Goal: Task Accomplishment & Management: Manage account settings

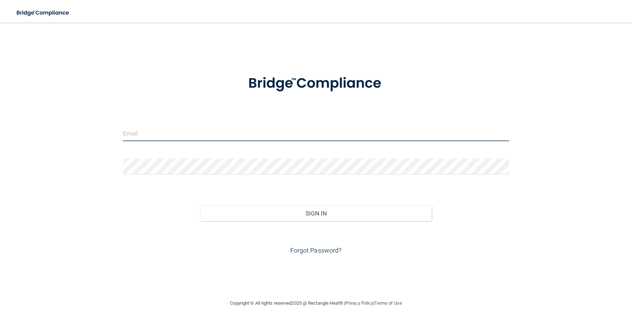
click at [186, 136] on input "email" at bounding box center [316, 133] width 386 height 16
type input "[PERSON_NAME][EMAIL_ADDRESS][DOMAIN_NAME]"
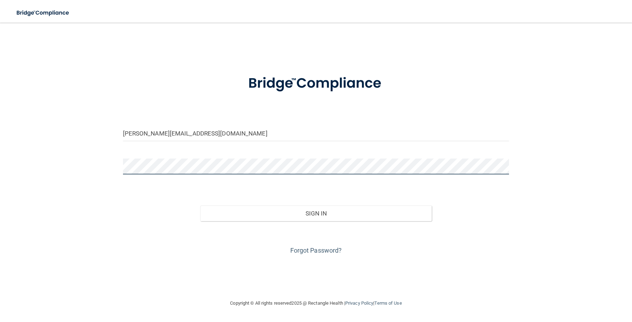
click at [200, 206] on button "Sign In" at bounding box center [316, 214] width 232 height 16
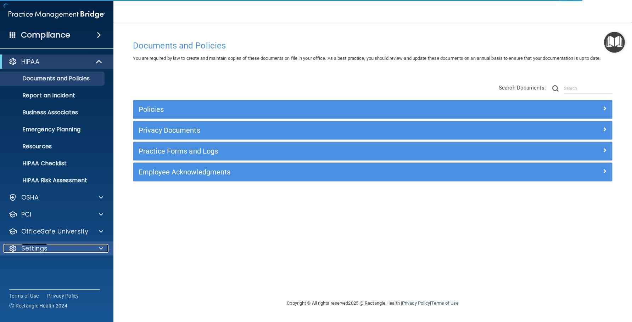
click at [78, 250] on div "Settings" at bounding box center [47, 248] width 88 height 9
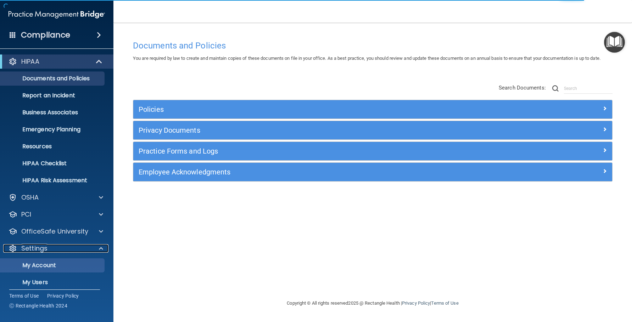
scroll to position [35, 0]
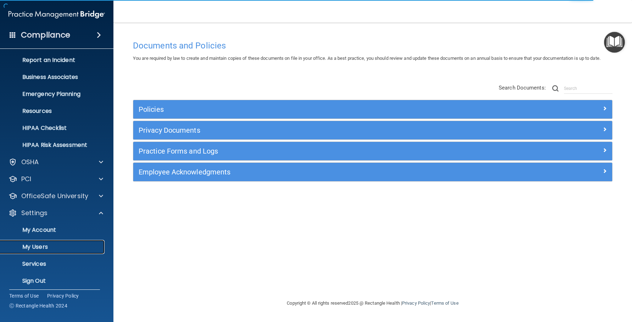
click at [53, 246] on p "My Users" at bounding box center [53, 247] width 97 height 7
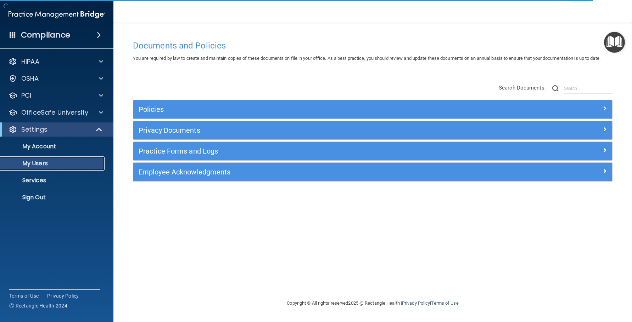
select select "20"
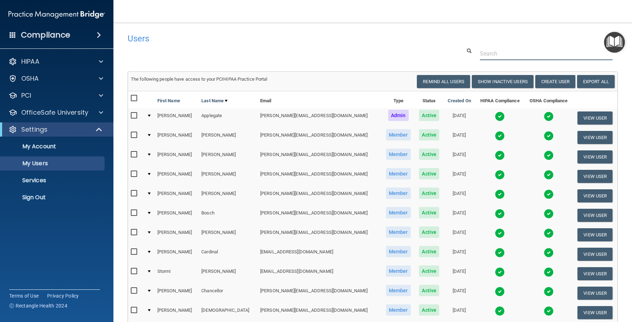
click at [497, 57] on input "text" at bounding box center [546, 53] width 132 height 13
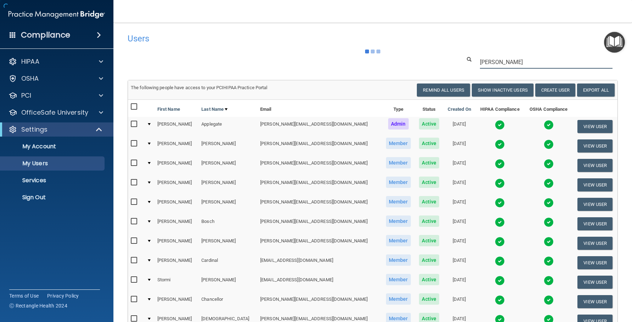
type input "[PERSON_NAME]"
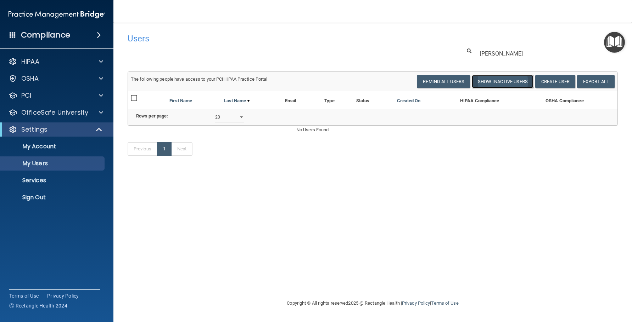
click at [510, 81] on button "Show Inactive Users" at bounding box center [503, 81] width 62 height 13
select select "20"
click at [507, 54] on input "[PERSON_NAME]" at bounding box center [546, 53] width 132 height 13
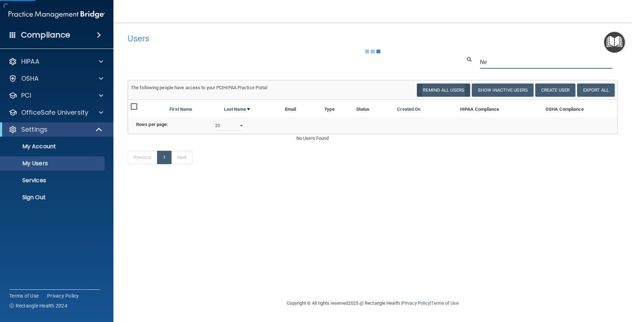
type input "N"
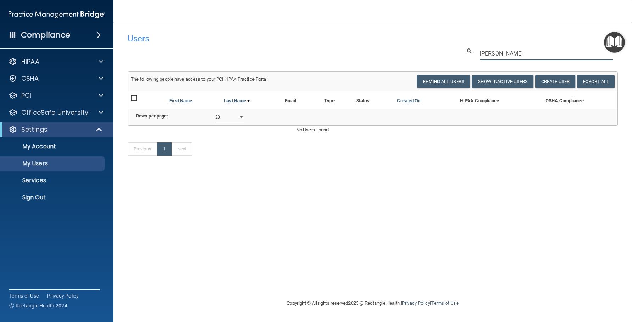
scroll to position [0, 2]
drag, startPoint x: 503, startPoint y: 55, endPoint x: 426, endPoint y: 48, distance: 77.5
click at [426, 48] on div "[PERSON_NAME]" at bounding box center [372, 53] width 501 height 13
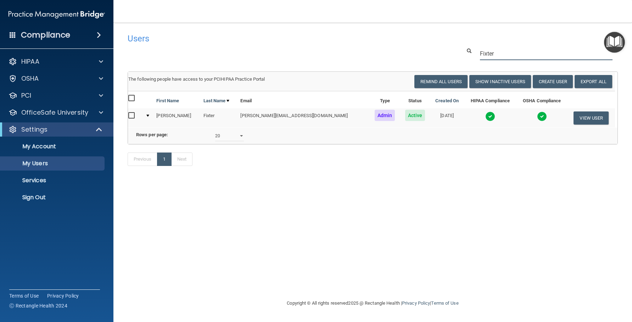
drag, startPoint x: 497, startPoint y: 56, endPoint x: 465, endPoint y: 54, distance: 31.9
click at [465, 54] on div "Fixter" at bounding box center [539, 53] width 167 height 13
type input "Fixter"
click at [496, 80] on button "Show Inactive Users" at bounding box center [500, 81] width 62 height 13
select select "20"
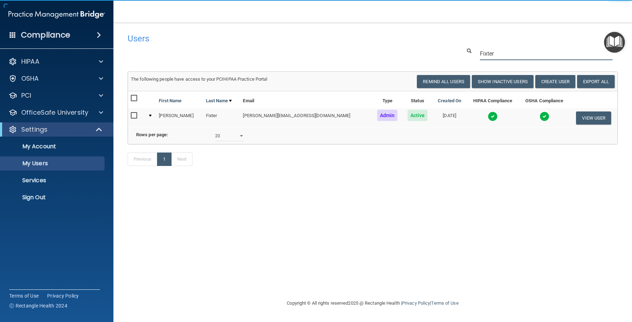
drag, startPoint x: 498, startPoint y: 53, endPoint x: 468, endPoint y: 55, distance: 30.2
click at [468, 55] on div "Fixter" at bounding box center [539, 53] width 167 height 13
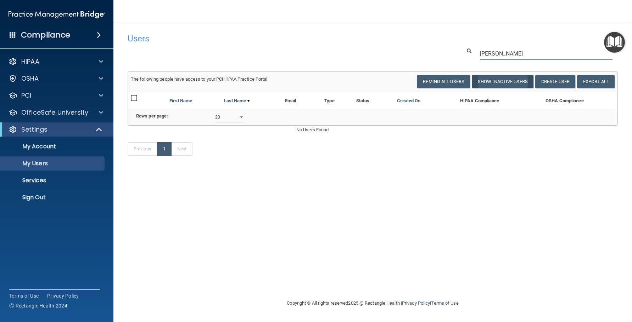
type input "[PERSON_NAME]"
click at [488, 83] on button "Show Inactive Users" at bounding box center [503, 81] width 62 height 13
select select "20"
click at [40, 165] on p "My Users" at bounding box center [53, 163] width 97 height 7
select select "20"
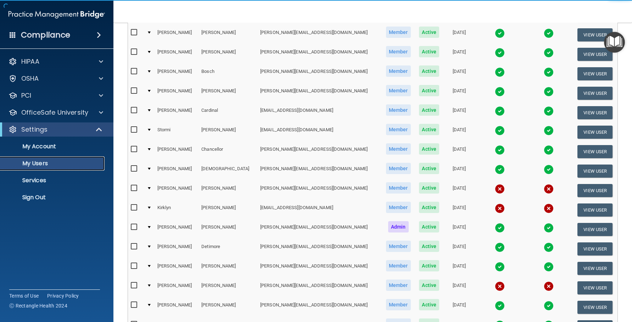
scroll to position [264, 0]
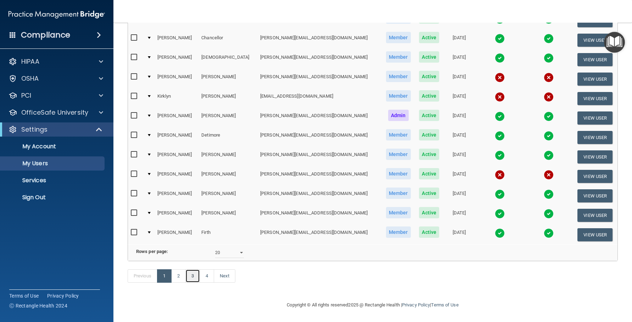
click at [190, 277] on link "3" at bounding box center [192, 276] width 15 height 13
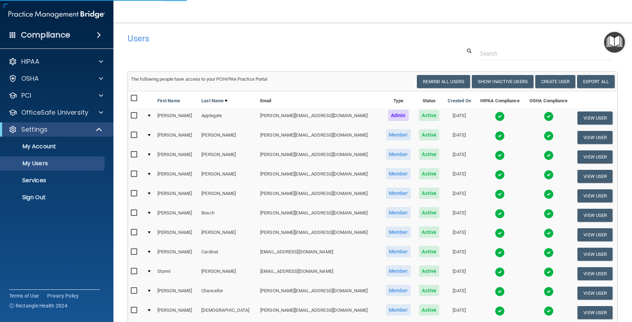
select select "20"
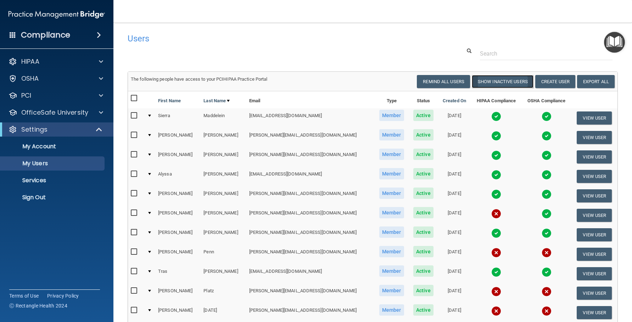
click at [498, 80] on button "Show Inactive Users" at bounding box center [503, 81] width 62 height 13
select select "20"
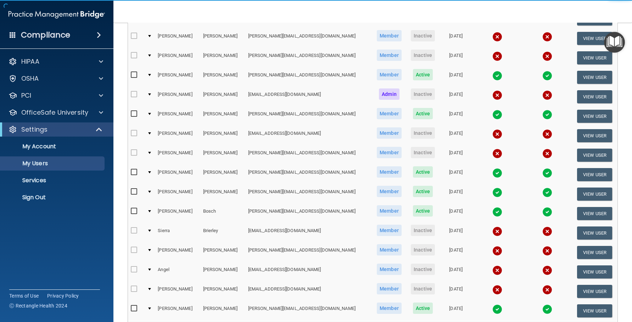
scroll to position [264, 0]
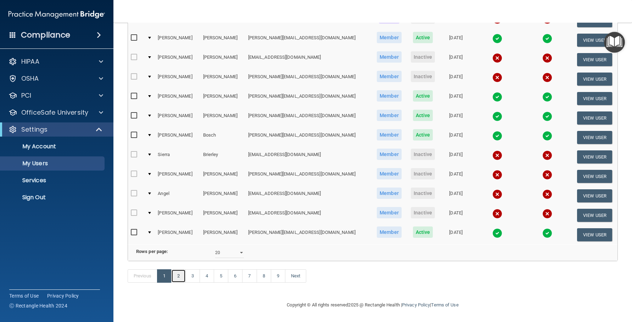
click at [178, 278] on link "2" at bounding box center [178, 276] width 15 height 13
select select "20"
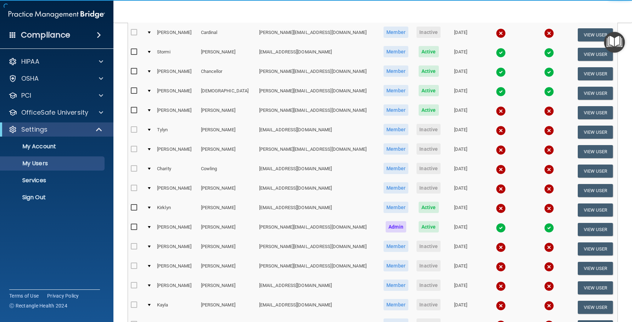
scroll to position [264, 0]
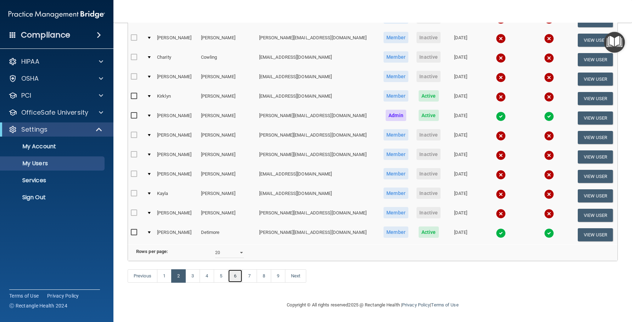
click at [236, 277] on link "6" at bounding box center [235, 276] width 15 height 13
select select "20"
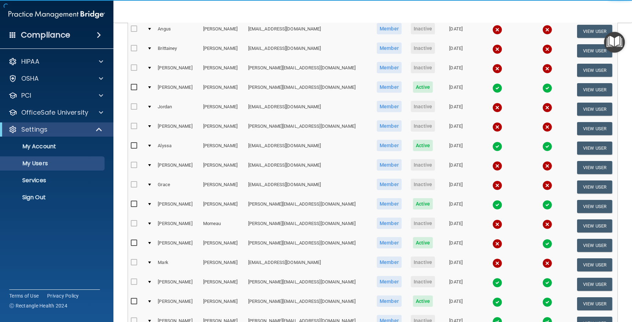
scroll to position [142, 0]
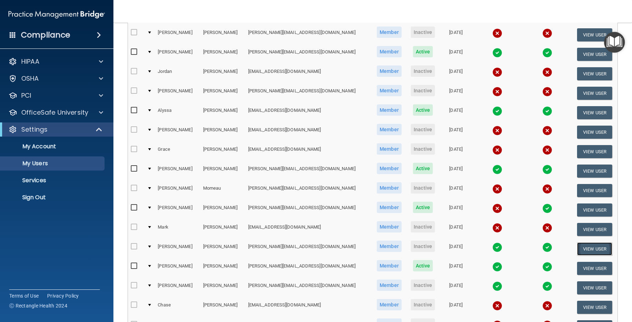
click at [588, 247] on button "View User" at bounding box center [594, 249] width 35 height 13
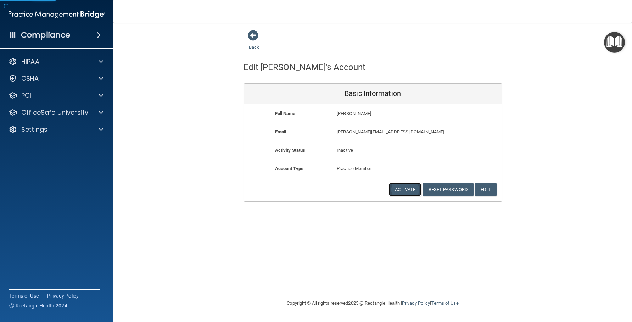
click at [409, 190] on button "Activate" at bounding box center [405, 189] width 33 height 13
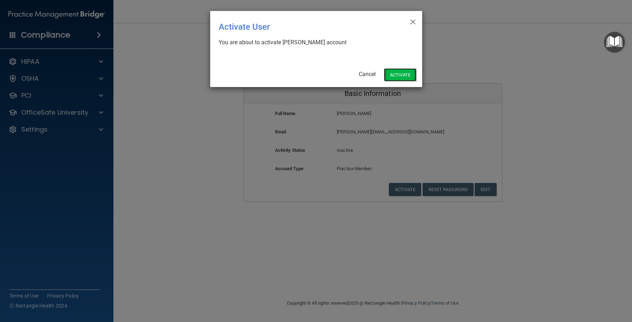
click at [393, 71] on button "Activate" at bounding box center [400, 74] width 33 height 13
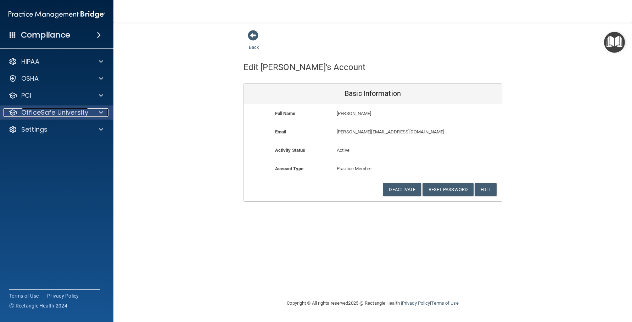
click at [53, 115] on p "OfficeSafe University" at bounding box center [54, 112] width 67 height 9
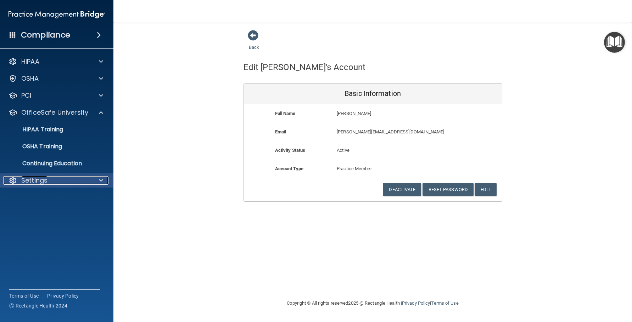
click at [49, 178] on div "Settings" at bounding box center [47, 180] width 88 height 9
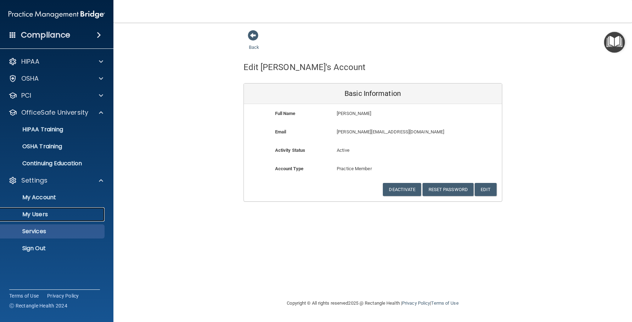
click at [53, 215] on p "My Users" at bounding box center [53, 214] width 97 height 7
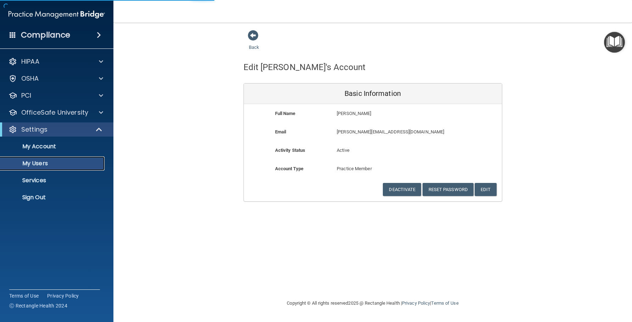
select select "20"
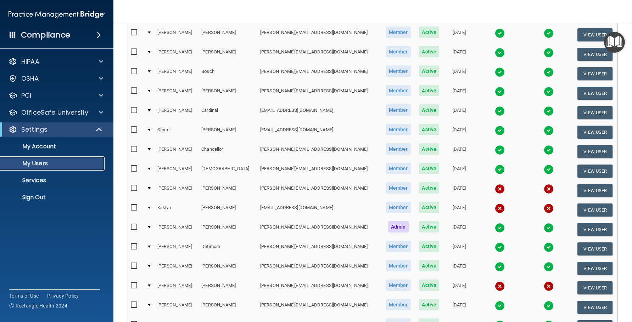
scroll to position [264, 0]
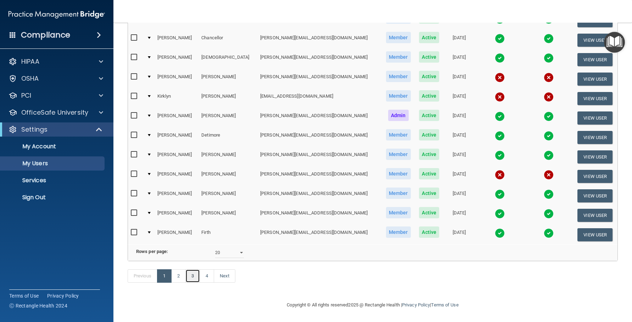
click at [200, 276] on link "3" at bounding box center [192, 276] width 15 height 13
select select "20"
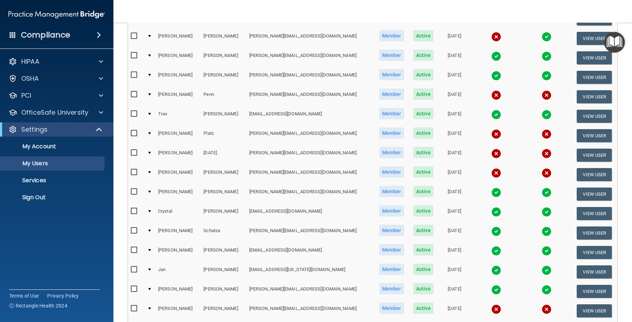
scroll to position [264, 0]
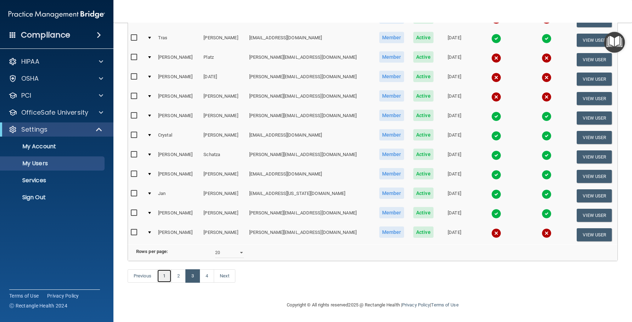
click at [167, 277] on link "1" at bounding box center [164, 276] width 15 height 13
select select "20"
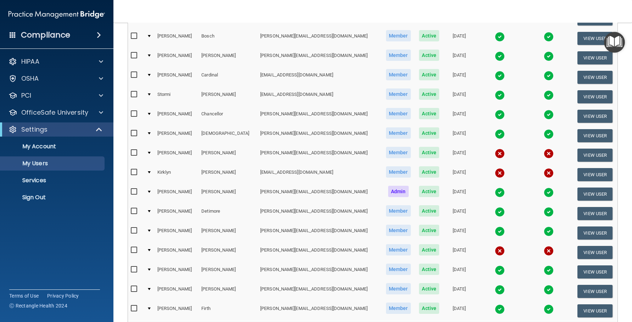
scroll to position [248, 0]
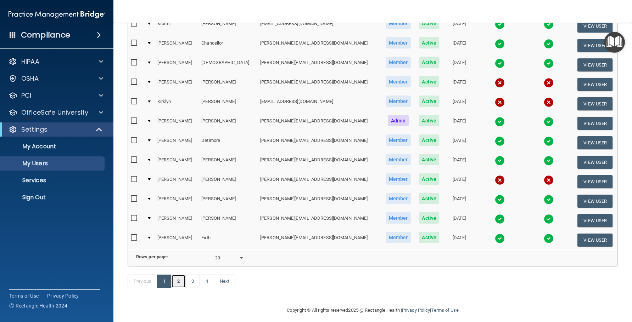
click at [176, 288] on link "2" at bounding box center [178, 281] width 15 height 13
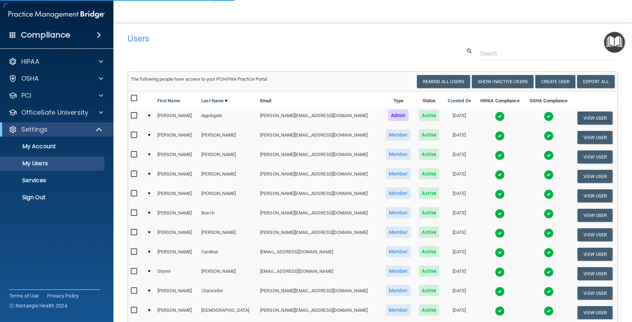
select select "20"
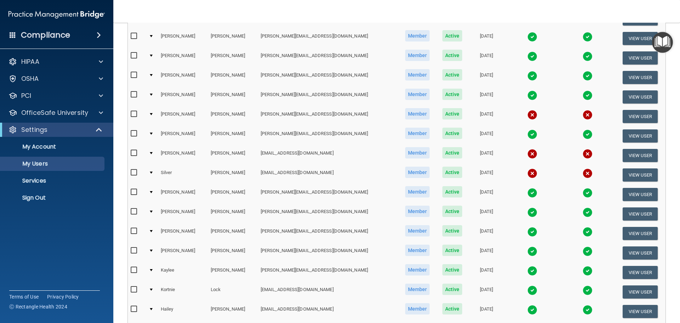
scroll to position [264, 0]
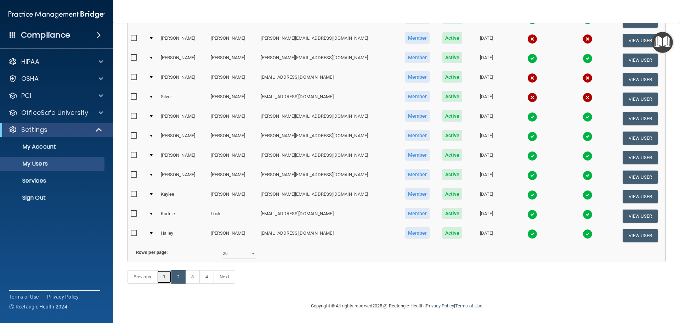
click at [163, 277] on link "1" at bounding box center [164, 276] width 15 height 13
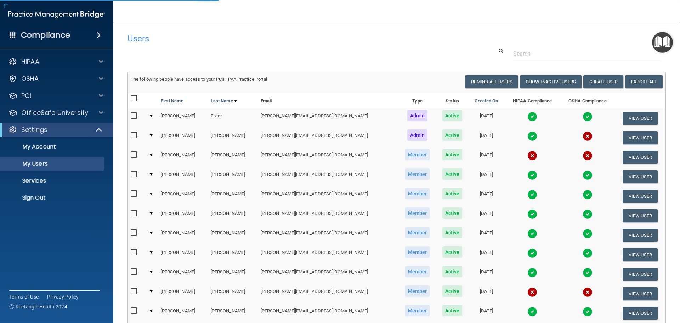
select select "20"
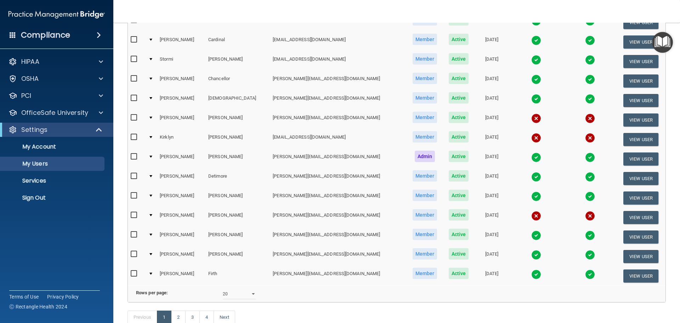
scroll to position [264, 0]
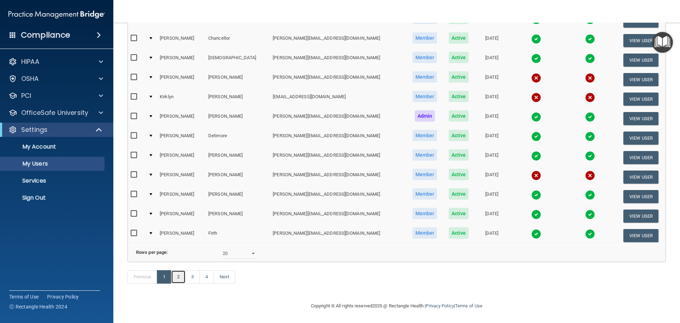
click at [179, 275] on link "2" at bounding box center [178, 276] width 15 height 13
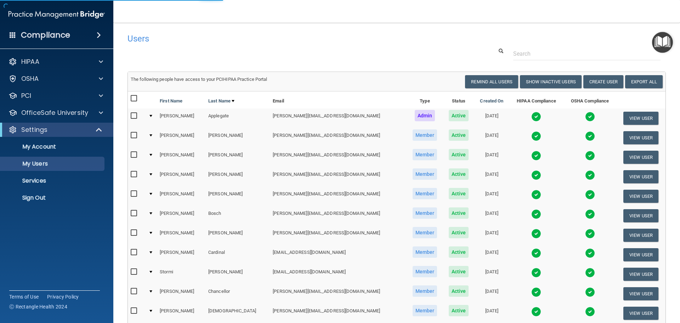
select select "20"
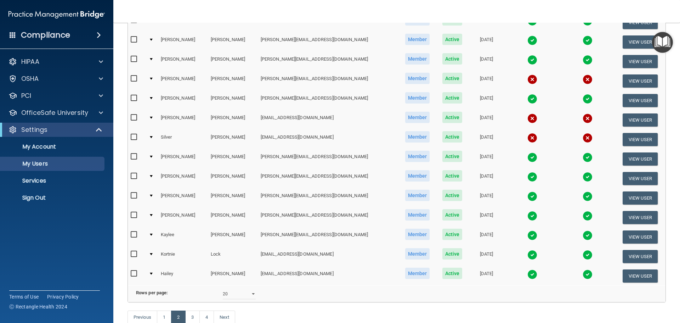
scroll to position [264, 0]
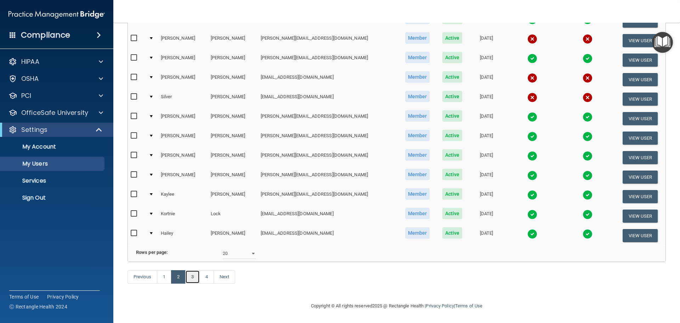
click at [187, 280] on link "3" at bounding box center [192, 276] width 15 height 13
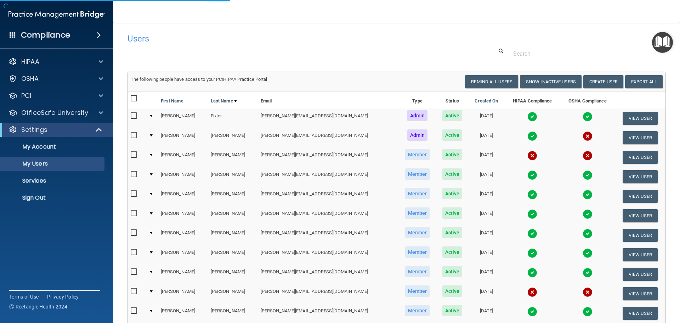
select select "20"
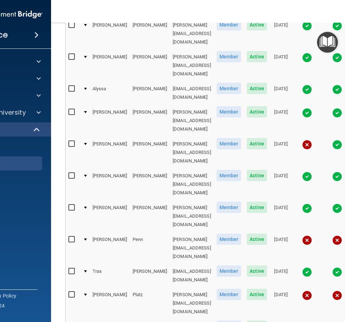
scroll to position [283, 0]
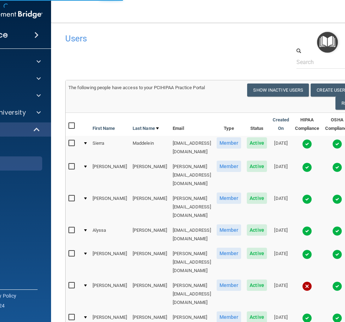
select select "20"
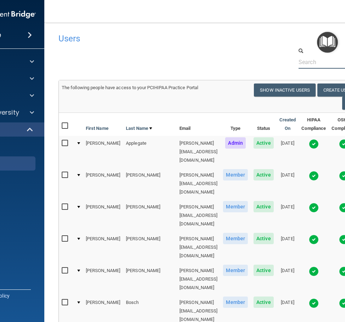
click at [309, 64] on input "text" at bounding box center [341, 62] width 87 height 13
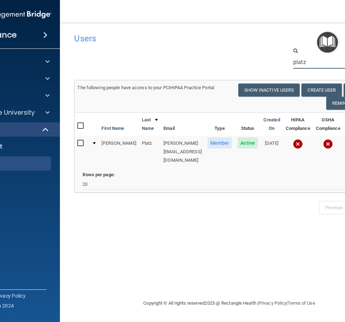
drag, startPoint x: 309, startPoint y: 63, endPoint x: 270, endPoint y: 61, distance: 39.0
click at [270, 61] on div "platz" at bounding box center [229, 58] width 320 height 22
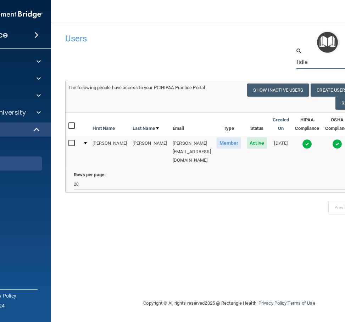
drag, startPoint x: 318, startPoint y: 65, endPoint x: 287, endPoint y: 64, distance: 30.5
click at [287, 64] on div "fidle" at bounding box center [342, 58] width 113 height 22
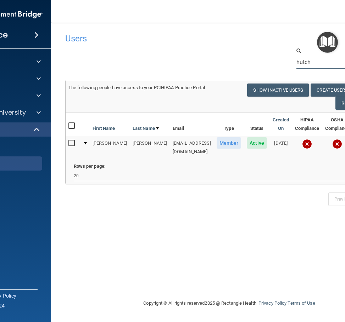
drag, startPoint x: 311, startPoint y: 57, endPoint x: 280, endPoint y: 63, distance: 31.3
click at [280, 63] on div "hutch" at bounding box center [229, 58] width 339 height 22
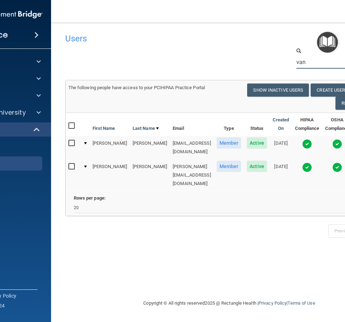
drag, startPoint x: 318, startPoint y: 59, endPoint x: 284, endPoint y: 62, distance: 34.2
click at [284, 62] on div "van" at bounding box center [229, 58] width 339 height 22
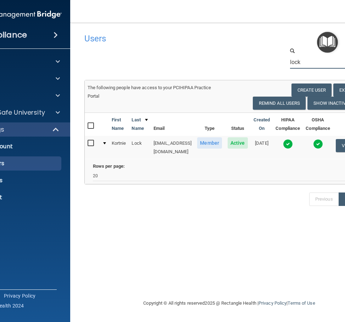
drag, startPoint x: 307, startPoint y: 63, endPoint x: 269, endPoint y: 63, distance: 37.9
click at [269, 63] on div "lock" at bounding box center [229, 58] width 300 height 22
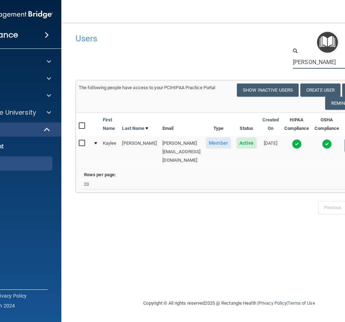
drag, startPoint x: 310, startPoint y: 63, endPoint x: 278, endPoint y: 64, distance: 31.9
click at [278, 64] on div "[PERSON_NAME]" at bounding box center [229, 58] width 318 height 22
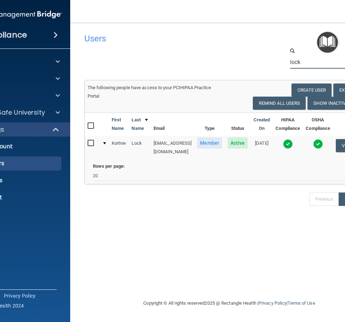
drag, startPoint x: 308, startPoint y: 61, endPoint x: 277, endPoint y: 61, distance: 30.8
click at [277, 61] on div "lock" at bounding box center [229, 58] width 300 height 22
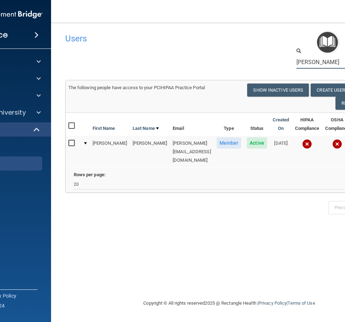
drag, startPoint x: 314, startPoint y: 62, endPoint x: 243, endPoint y: 60, distance: 70.5
click at [243, 60] on div "[PERSON_NAME]" at bounding box center [229, 58] width 339 height 22
drag, startPoint x: 311, startPoint y: 61, endPoint x: 266, endPoint y: 62, distance: 44.3
click at [266, 62] on div "[PERSON_NAME]" at bounding box center [229, 58] width 339 height 22
drag, startPoint x: 305, startPoint y: 63, endPoint x: 264, endPoint y: 62, distance: 40.4
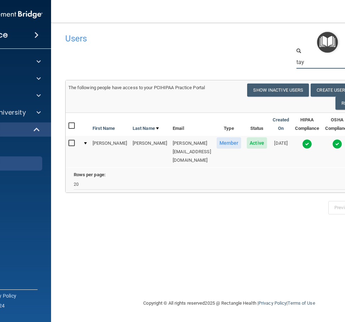
click at [264, 62] on div "tay" at bounding box center [229, 58] width 339 height 22
click at [303, 63] on input "[PERSON_NAME]" at bounding box center [337, 62] width 83 height 13
click at [300, 61] on input "[PERSON_NAME]" at bounding box center [337, 62] width 83 height 13
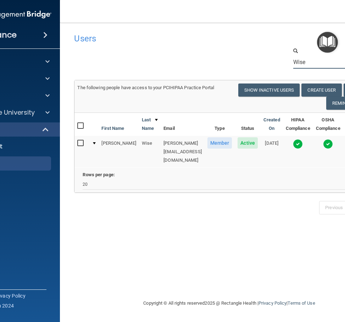
click at [301, 63] on input "Wise" at bounding box center [332, 62] width 78 height 13
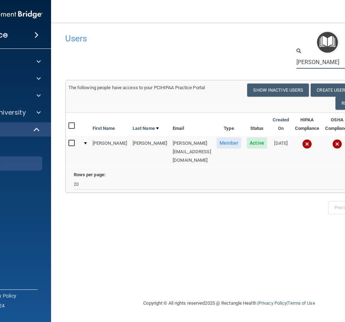
click at [303, 60] on input "[PERSON_NAME]" at bounding box center [337, 62] width 83 height 13
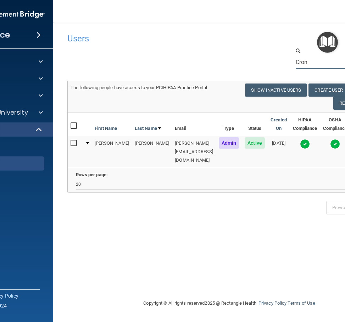
drag, startPoint x: 309, startPoint y: 62, endPoint x: 265, endPoint y: 59, distance: 44.4
click at [267, 59] on div "Cron" at bounding box center [229, 58] width 334 height 22
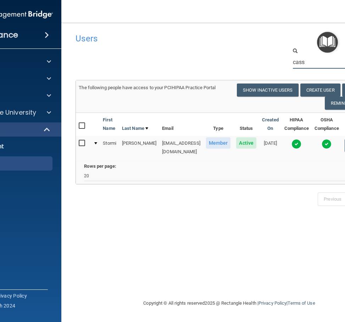
drag, startPoint x: 307, startPoint y: 63, endPoint x: 260, endPoint y: 59, distance: 47.2
click at [260, 59] on div "cass" at bounding box center [228, 58] width 317 height 22
drag, startPoint x: 316, startPoint y: 63, endPoint x: 228, endPoint y: 56, distance: 88.5
click at [228, 56] on div "crawfor" at bounding box center [229, 58] width 318 height 22
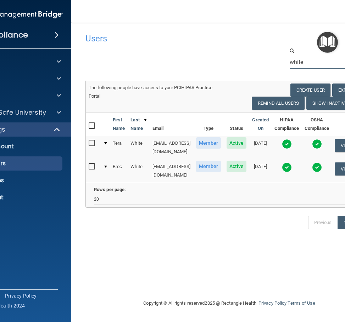
drag, startPoint x: 313, startPoint y: 61, endPoint x: 254, endPoint y: 60, distance: 58.8
click at [254, 60] on div "white" at bounding box center [229, 58] width 298 height 22
type input "f"
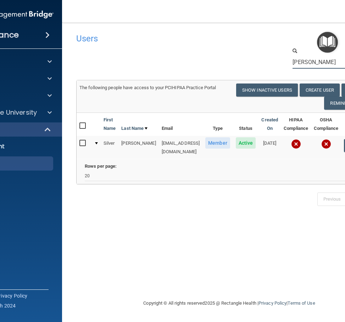
type input "[PERSON_NAME]"
click at [223, 239] on div "Users Success! New user created. × Error! The user couldn't be created. × Succe…" at bounding box center [229, 161] width 306 height 263
drag, startPoint x: 305, startPoint y: 62, endPoint x: 242, endPoint y: 58, distance: 63.2
click at [242, 58] on div "[PERSON_NAME]" at bounding box center [229, 58] width 316 height 22
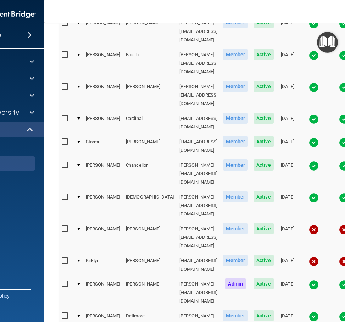
scroll to position [300, 0]
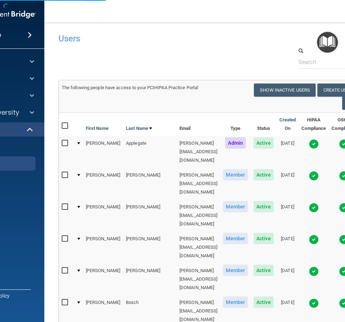
select select "20"
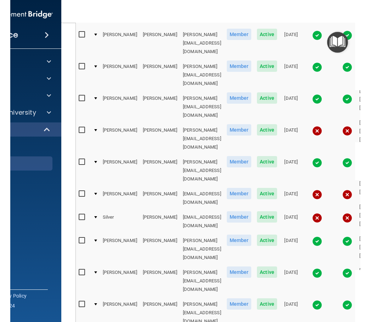
scroll to position [0, 2]
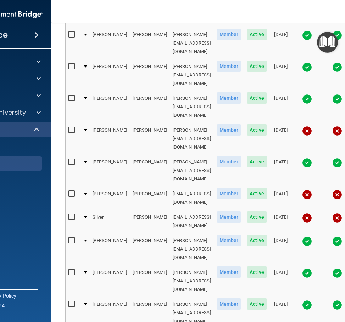
drag, startPoint x: 305, startPoint y: 296, endPoint x: 221, endPoint y: 300, distance: 84.4
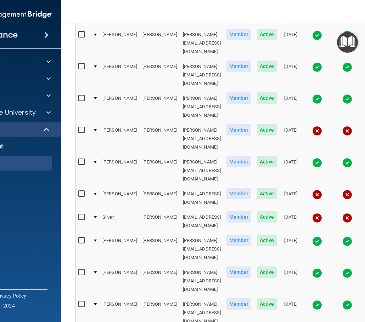
scroll to position [292, 0]
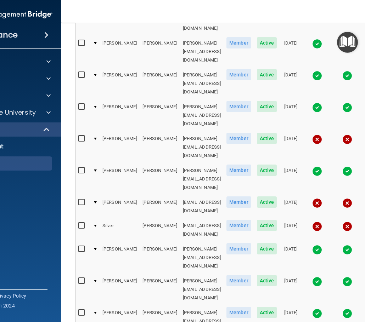
select select "20"
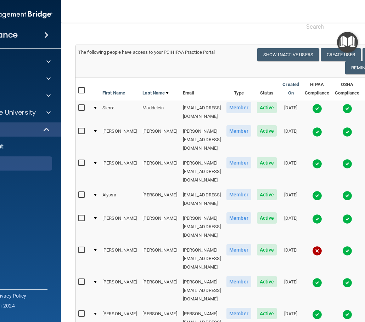
scroll to position [71, 0]
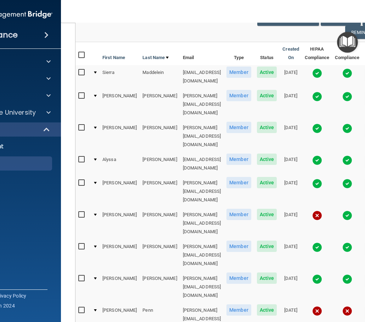
click at [94, 214] on div at bounding box center [95, 215] width 3 height 2
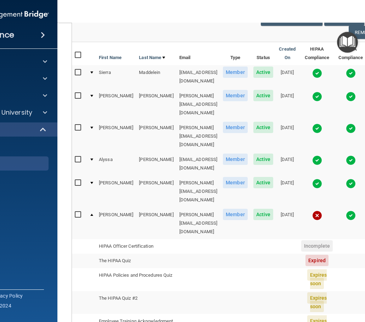
click at [90, 214] on div at bounding box center [91, 215] width 3 height 2
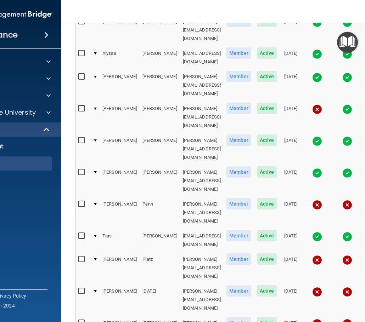
scroll to position [283, 0]
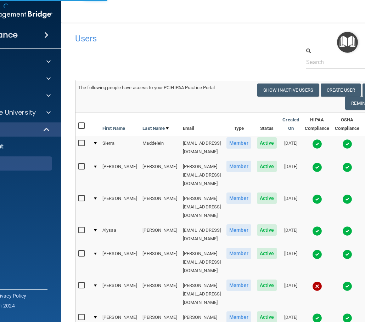
select select "20"
